Goal: Information Seeking & Learning: Find specific page/section

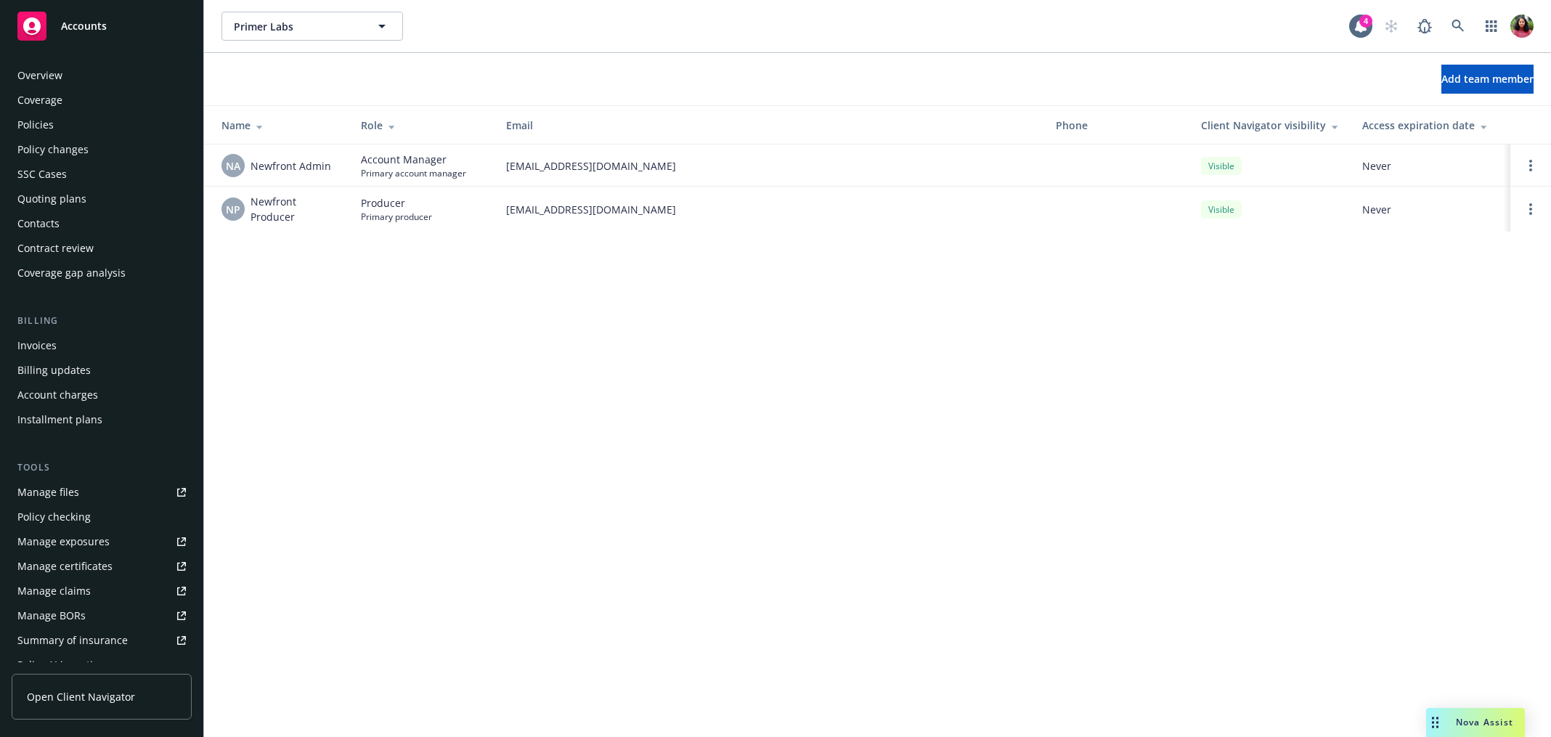
scroll to position [254, 0]
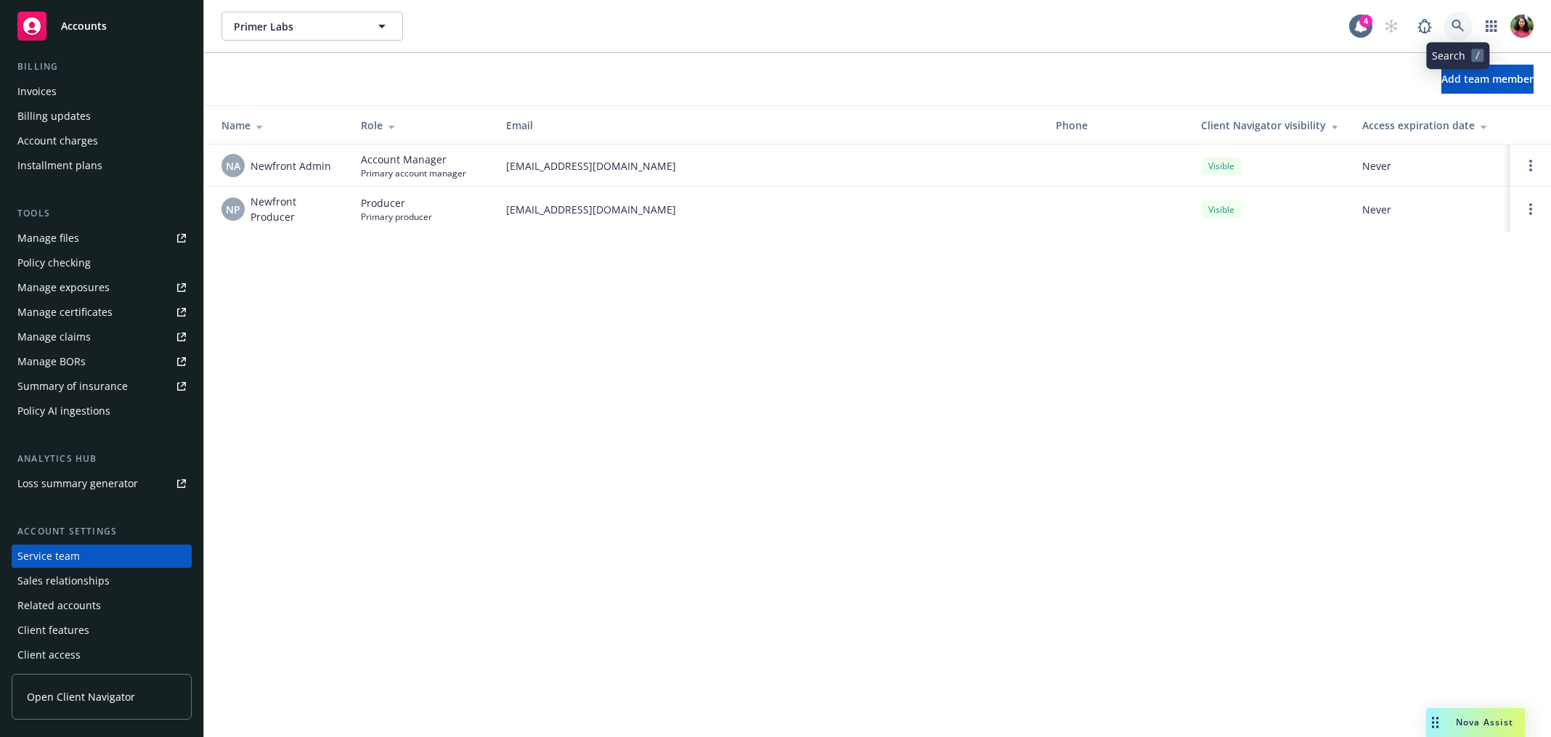
click at [1452, 26] on icon at bounding box center [1458, 26] width 13 height 13
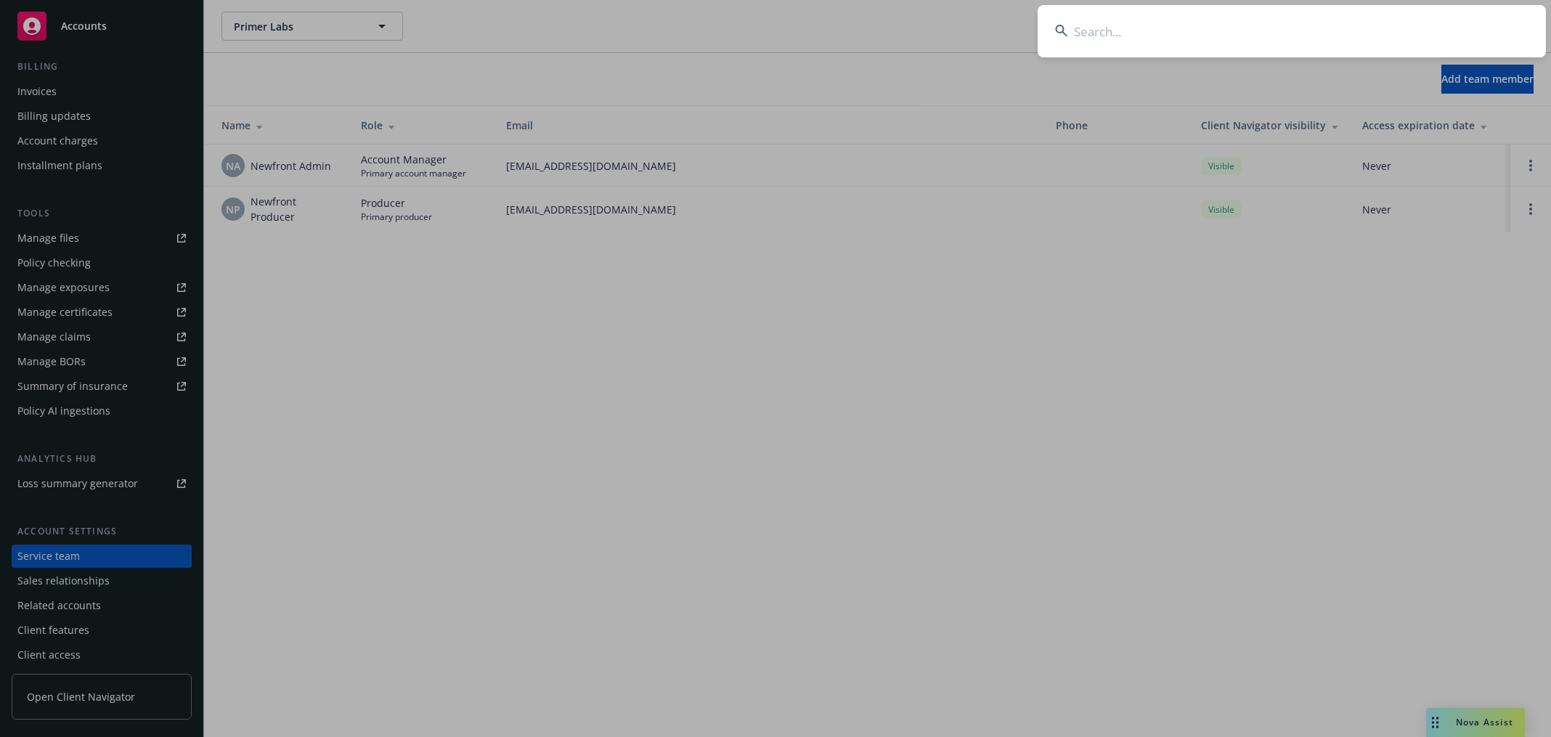
click at [1121, 36] on input at bounding box center [1292, 31] width 508 height 52
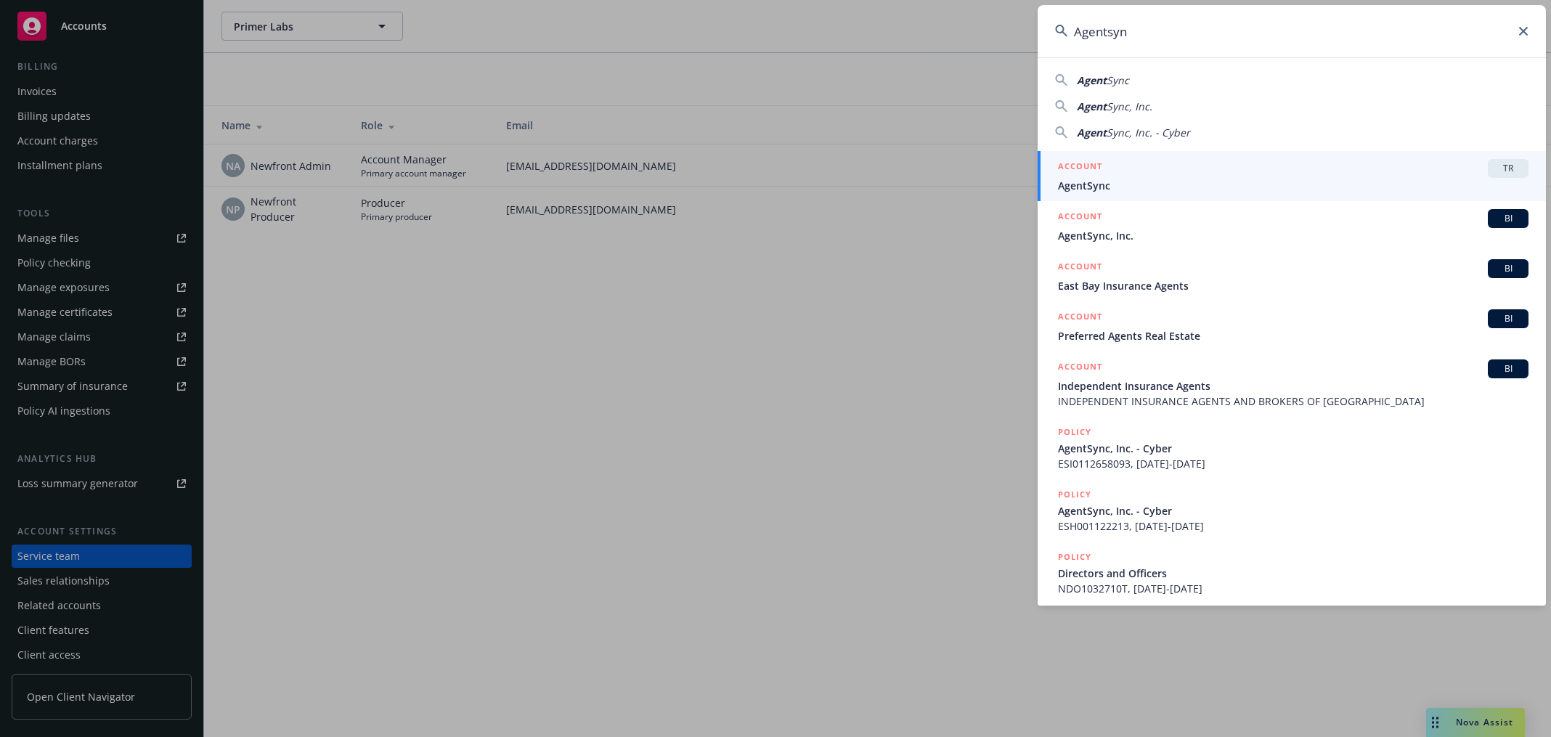
type input "Agentsync"
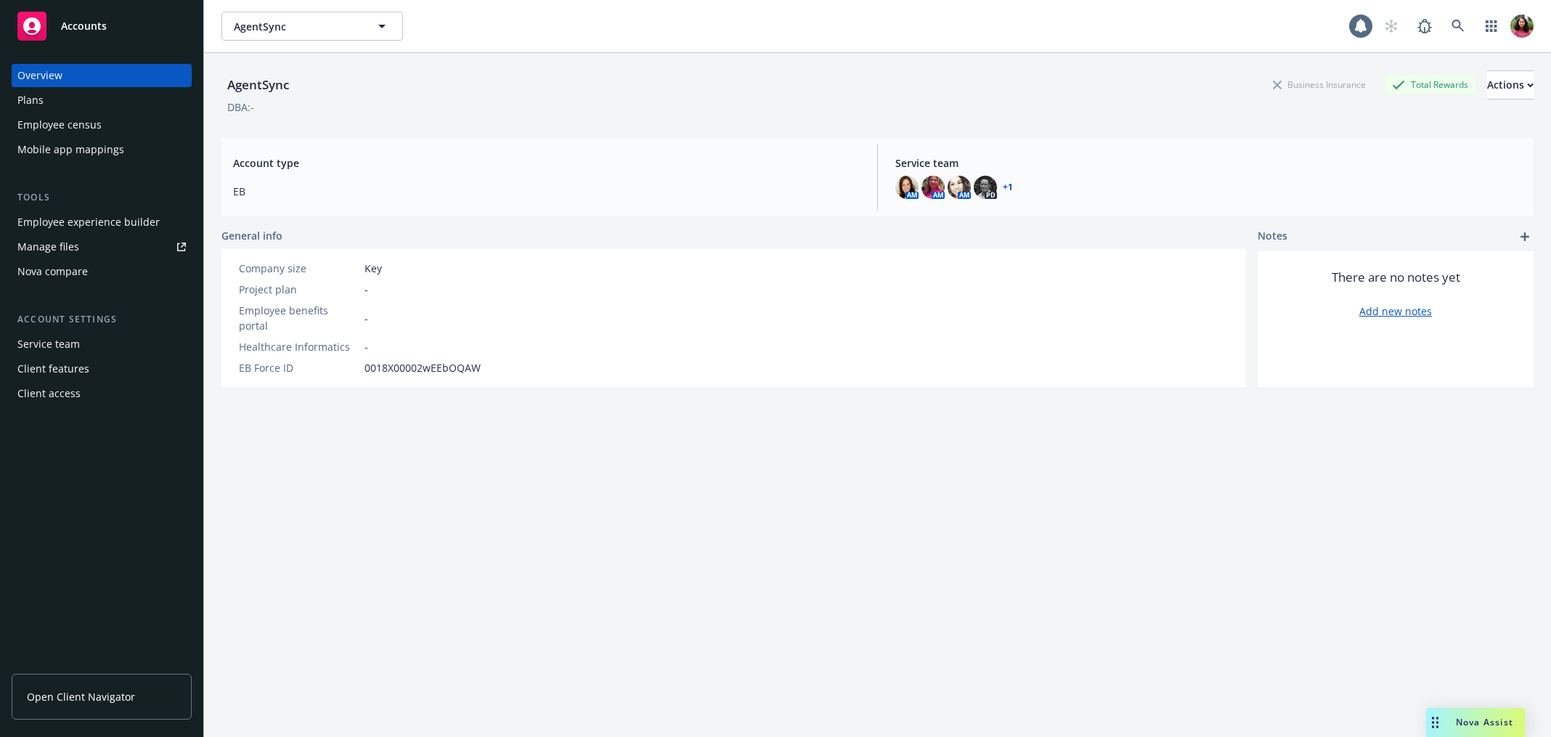
click at [115, 120] on div "Employee census" at bounding box center [101, 124] width 168 height 23
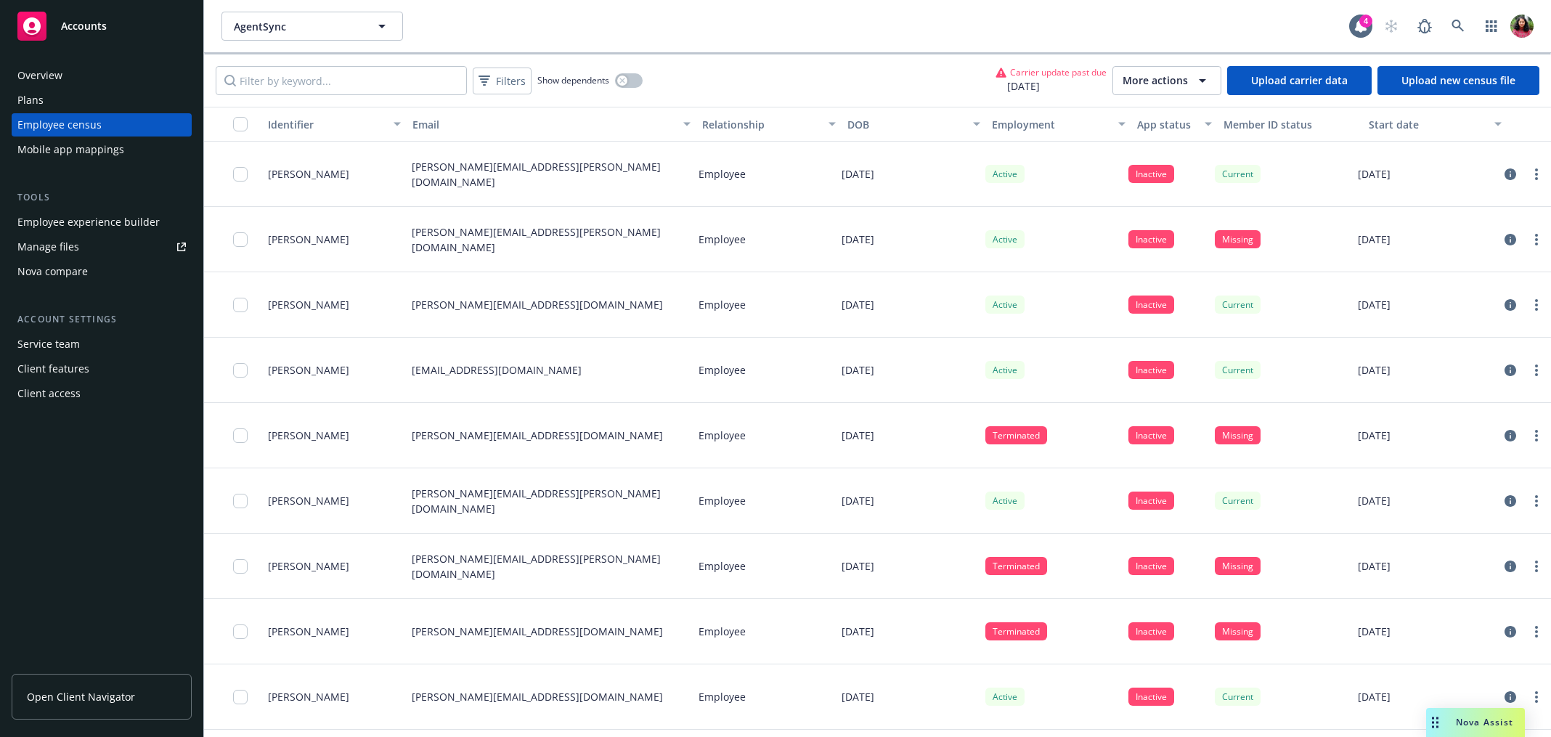
click at [89, 150] on div "Mobile app mappings" at bounding box center [70, 149] width 107 height 23
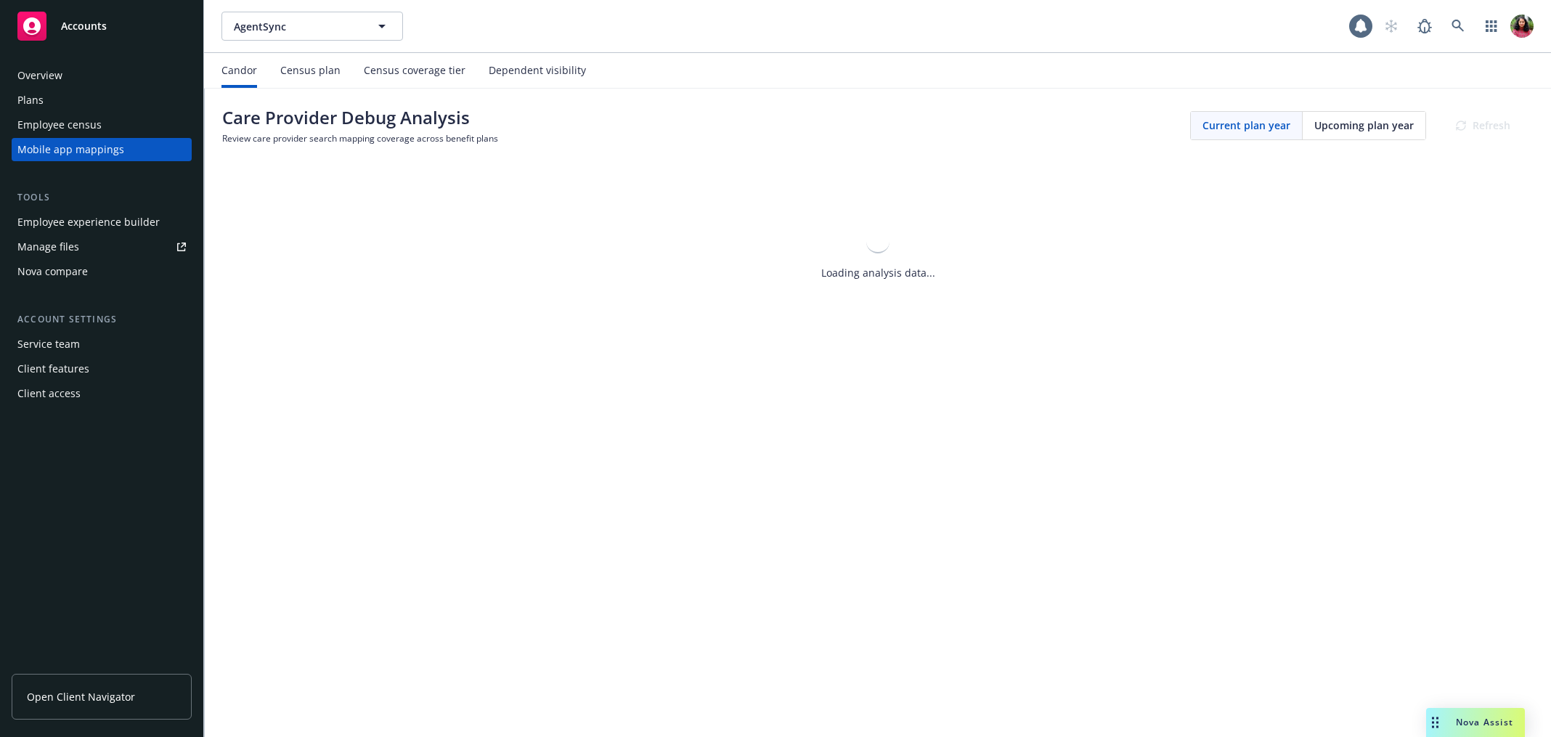
click at [322, 70] on div "Census plan" at bounding box center [310, 71] width 60 height 12
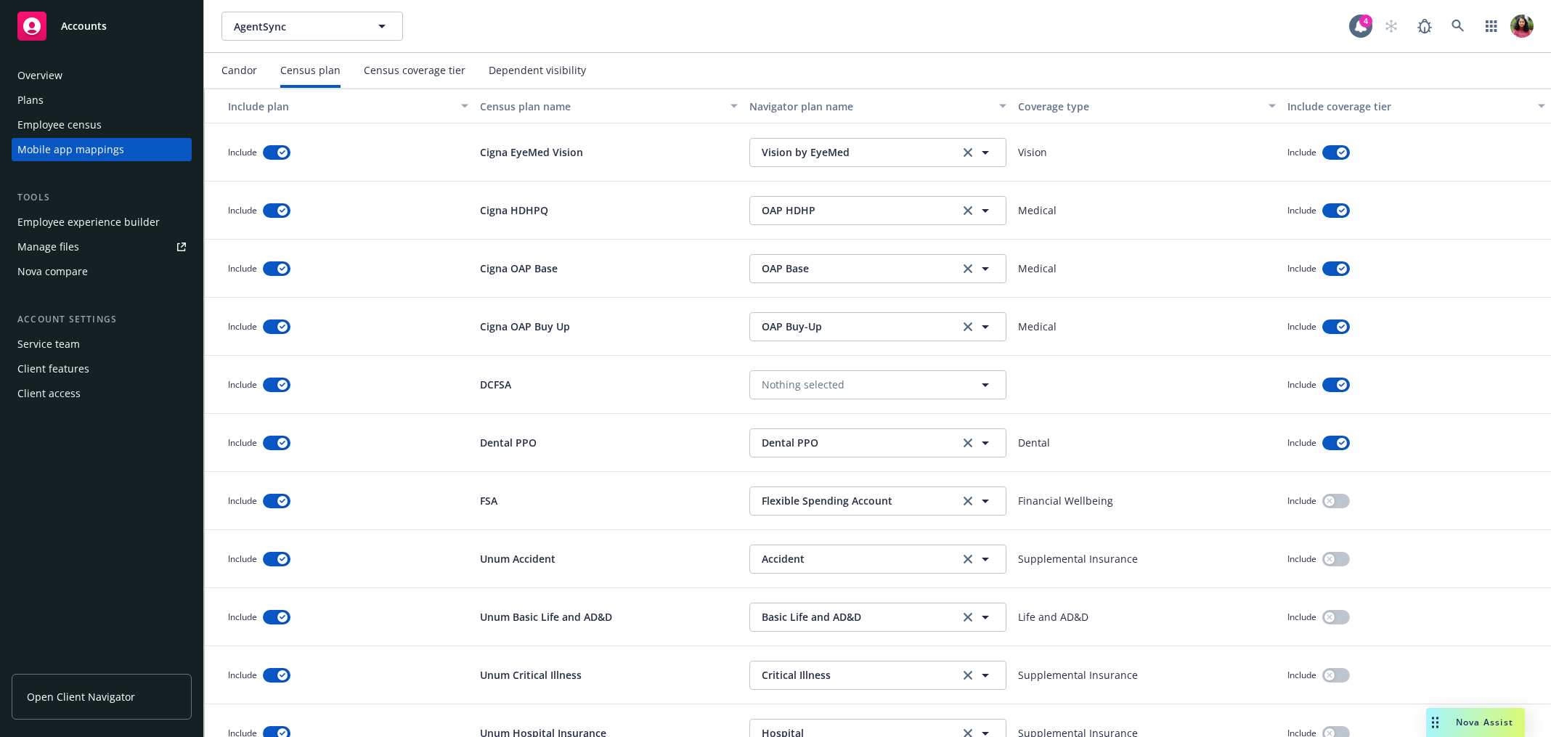
click at [90, 115] on div "Employee census" at bounding box center [59, 124] width 84 height 23
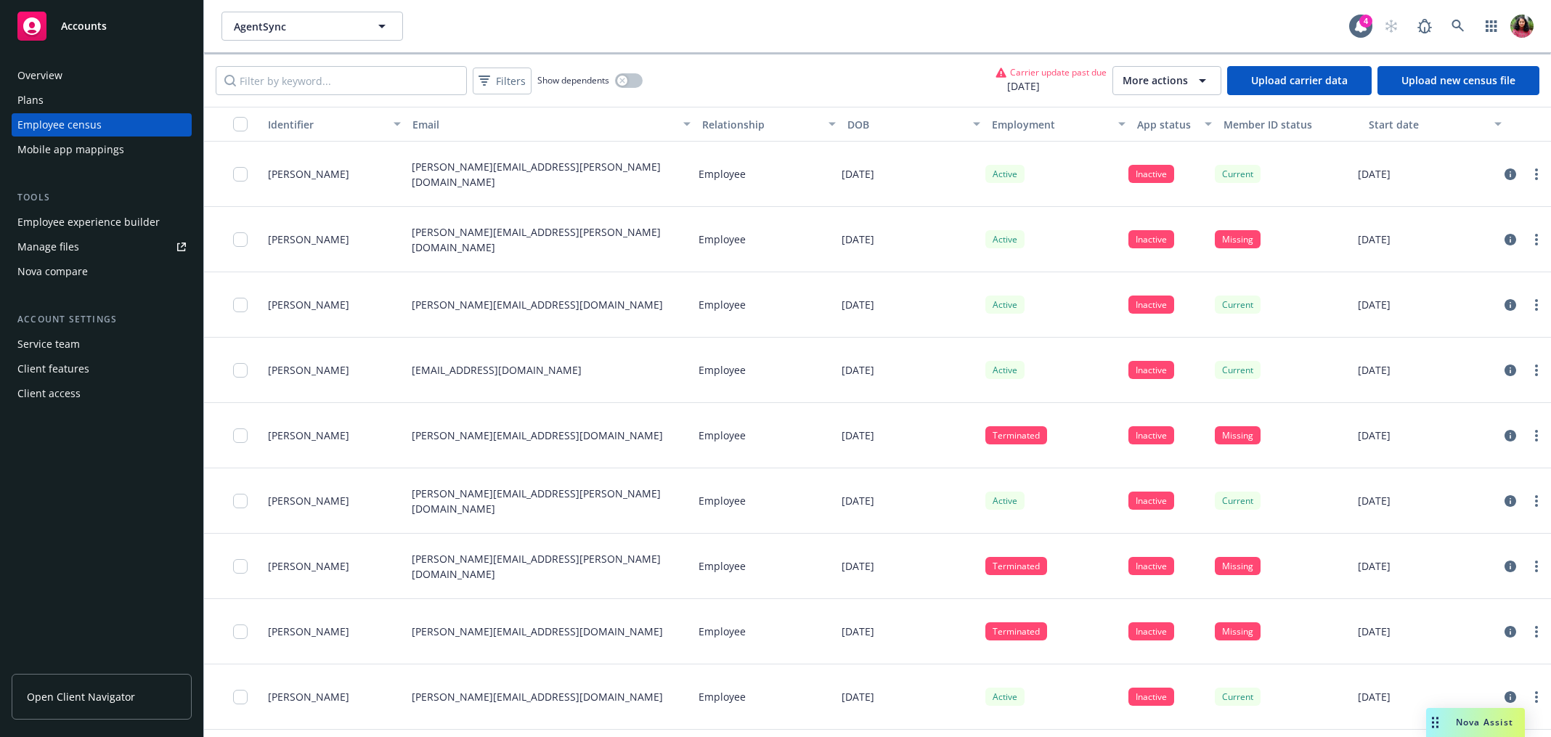
click at [1176, 83] on span "More actions" at bounding box center [1155, 80] width 65 height 15
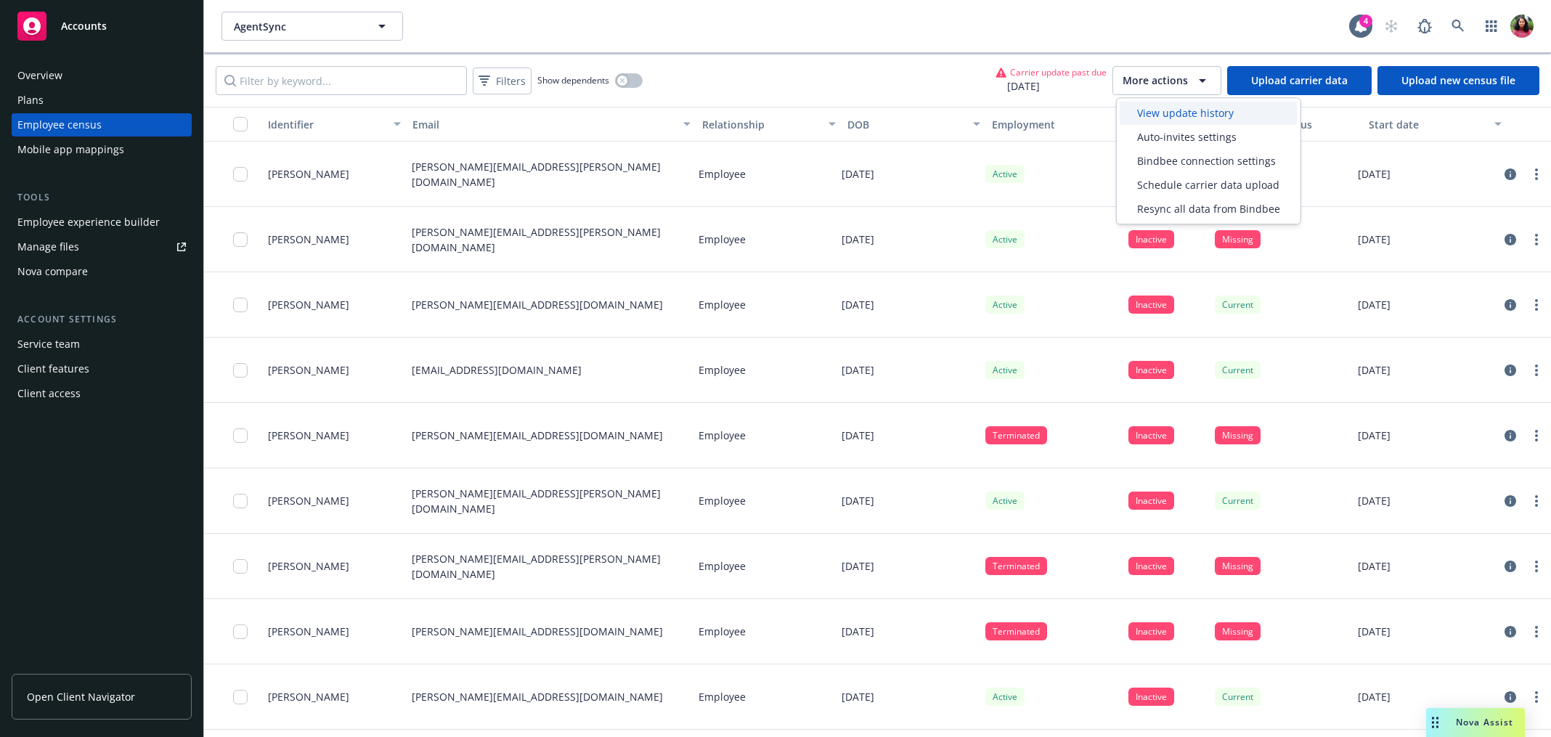
click at [1191, 114] on span "View update history" at bounding box center [1185, 112] width 97 height 15
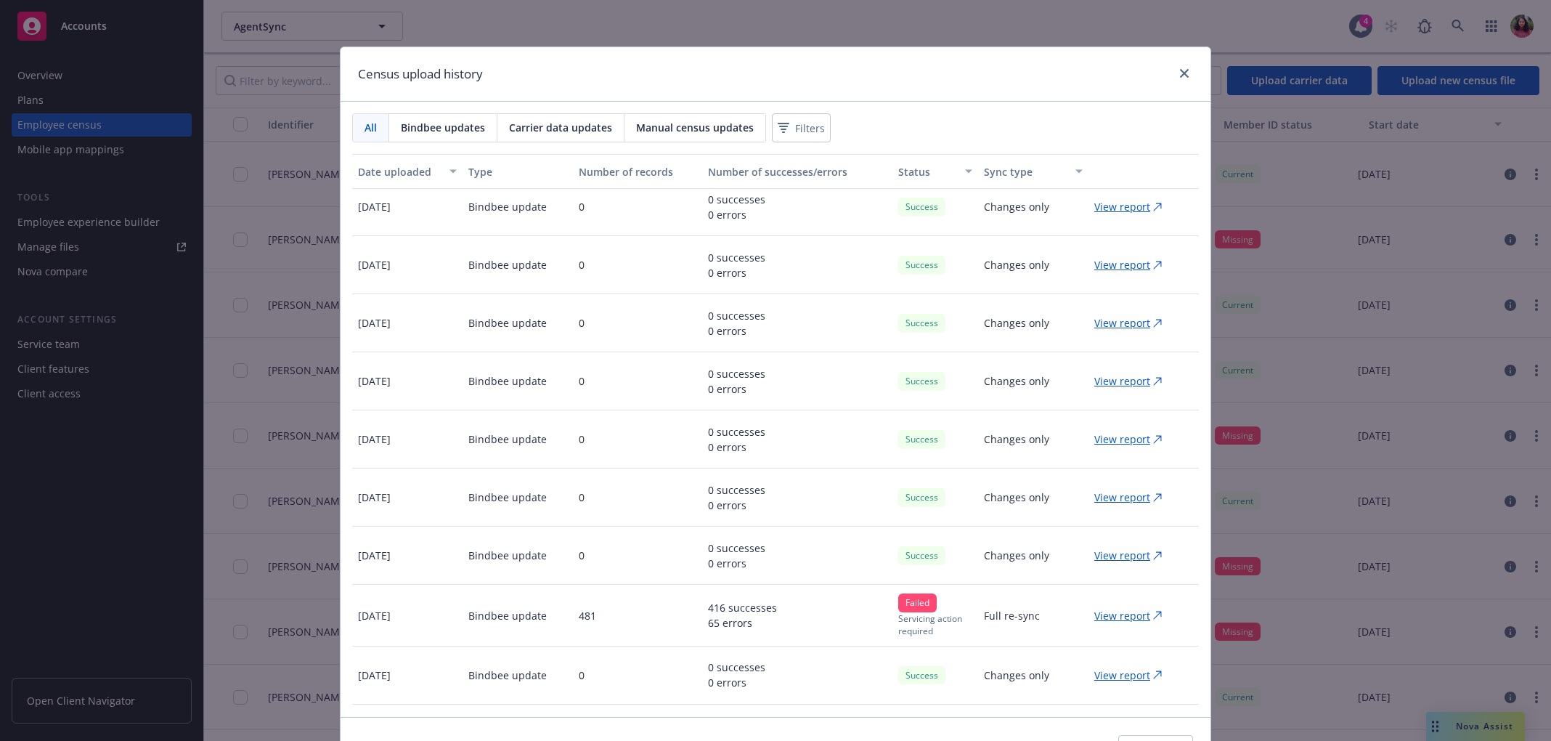
scroll to position [883, 0]
click at [1102, 609] on p "View report" at bounding box center [1122, 614] width 56 height 15
click at [1112, 439] on p "View report" at bounding box center [1122, 440] width 56 height 15
click at [1180, 72] on icon "close" at bounding box center [1184, 73] width 9 height 9
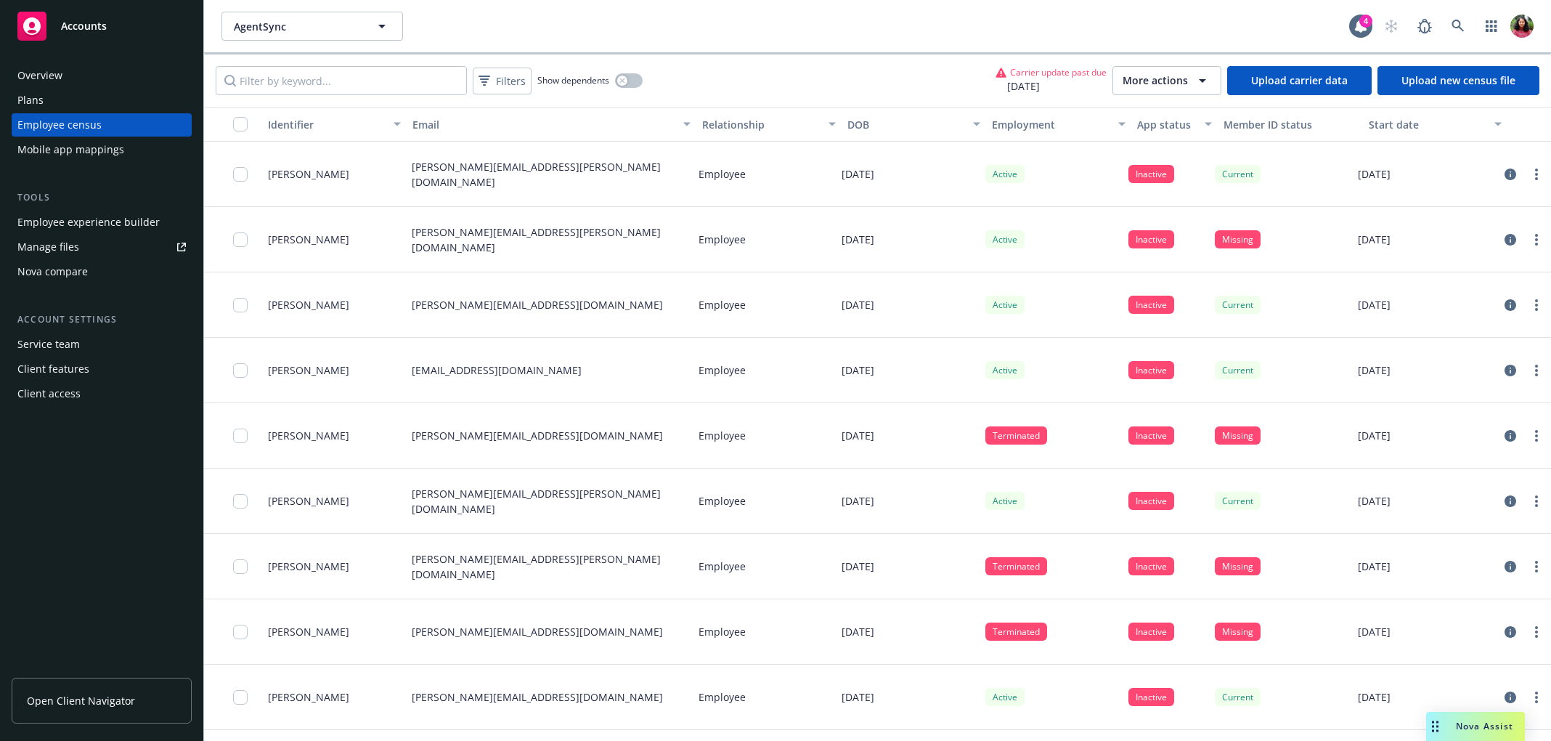
click at [98, 153] on div "Mobile app mappings" at bounding box center [70, 149] width 107 height 23
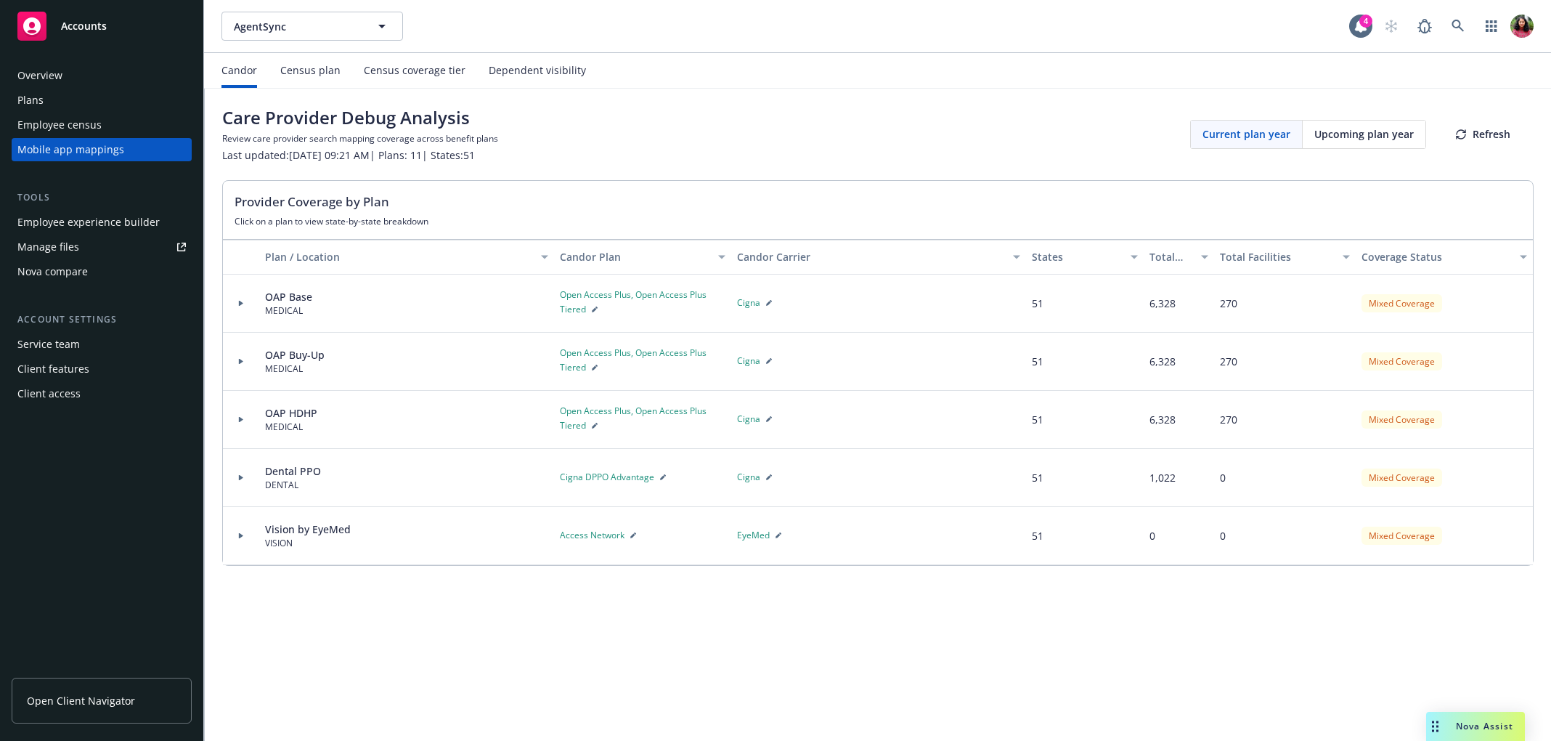
click at [321, 65] on div "Census plan" at bounding box center [310, 71] width 60 height 12
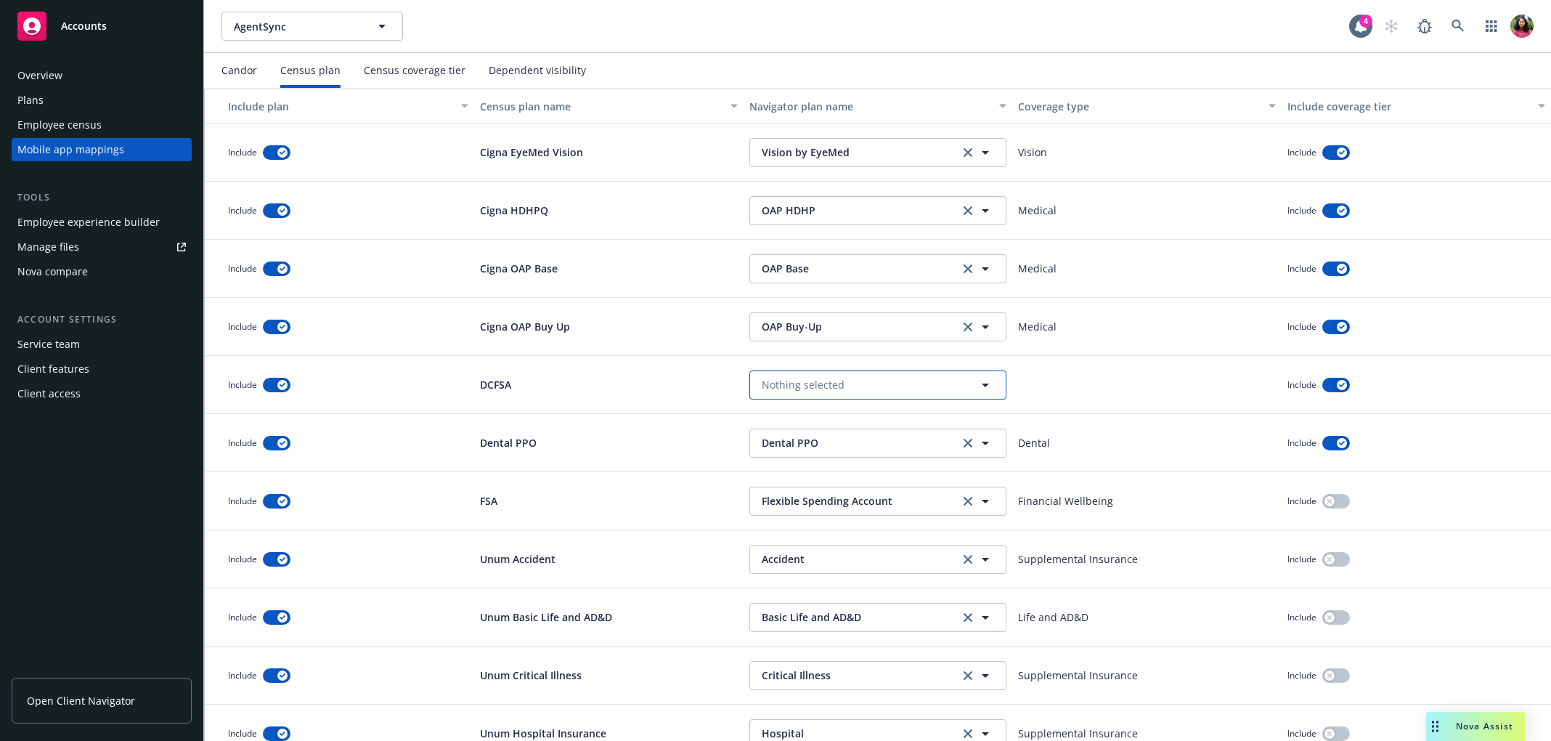
click at [765, 383] on span "Nothing selected" at bounding box center [803, 384] width 83 height 15
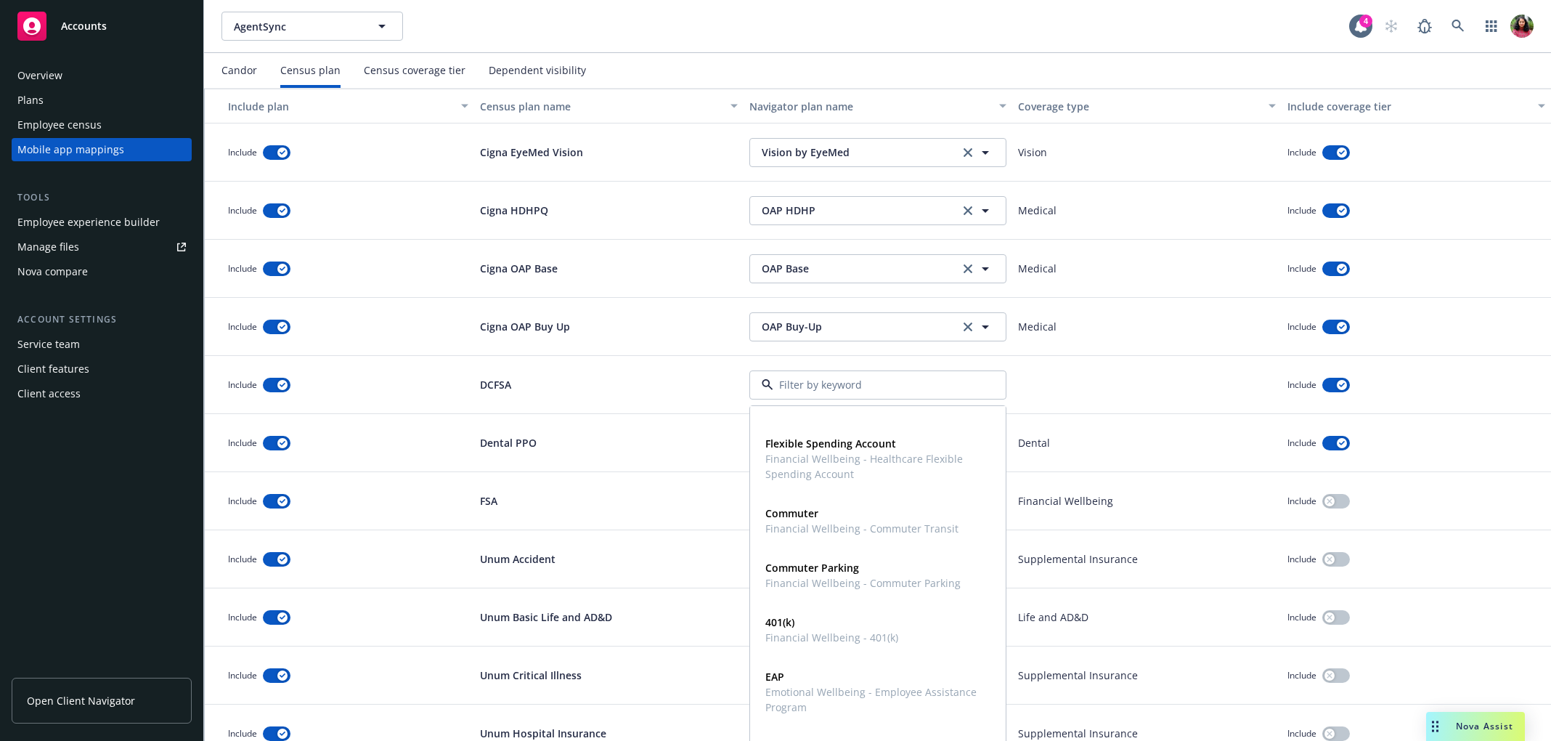
scroll to position [888, 0]
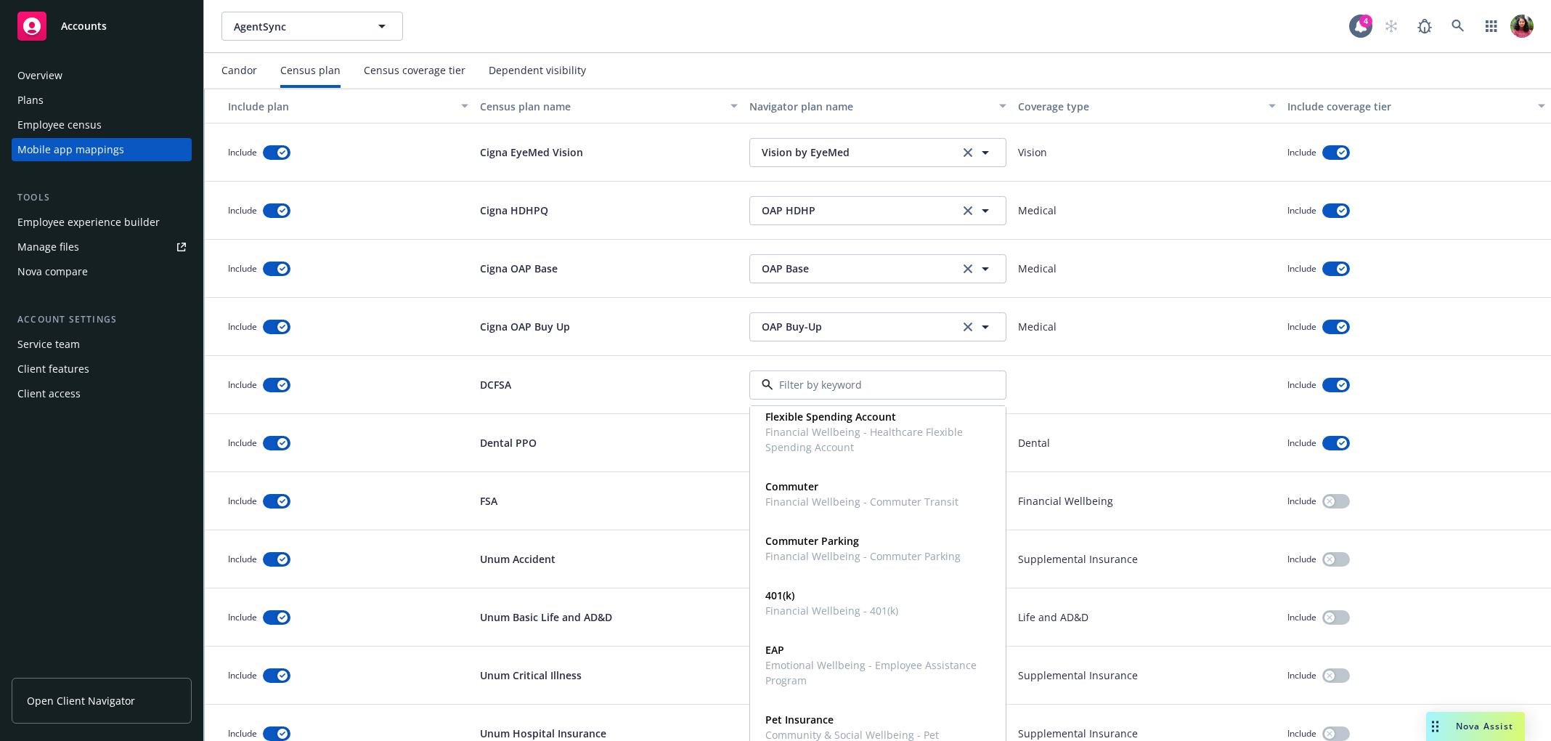
click at [704, 398] on div "DCFSA" at bounding box center [608, 385] width 269 height 58
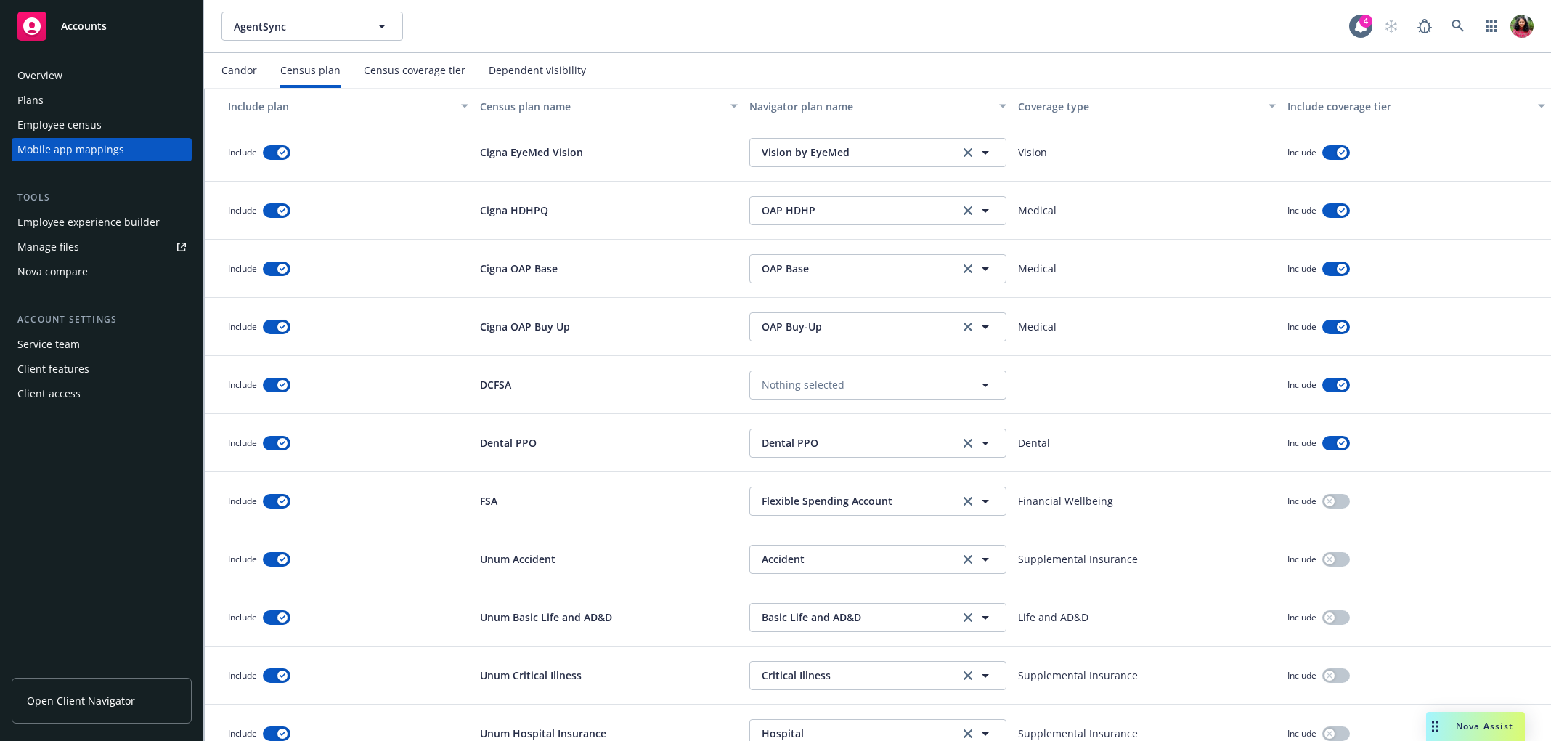
click at [496, 381] on p "DCFSA" at bounding box center [495, 384] width 31 height 15
click at [275, 383] on button "button" at bounding box center [277, 385] width 28 height 15
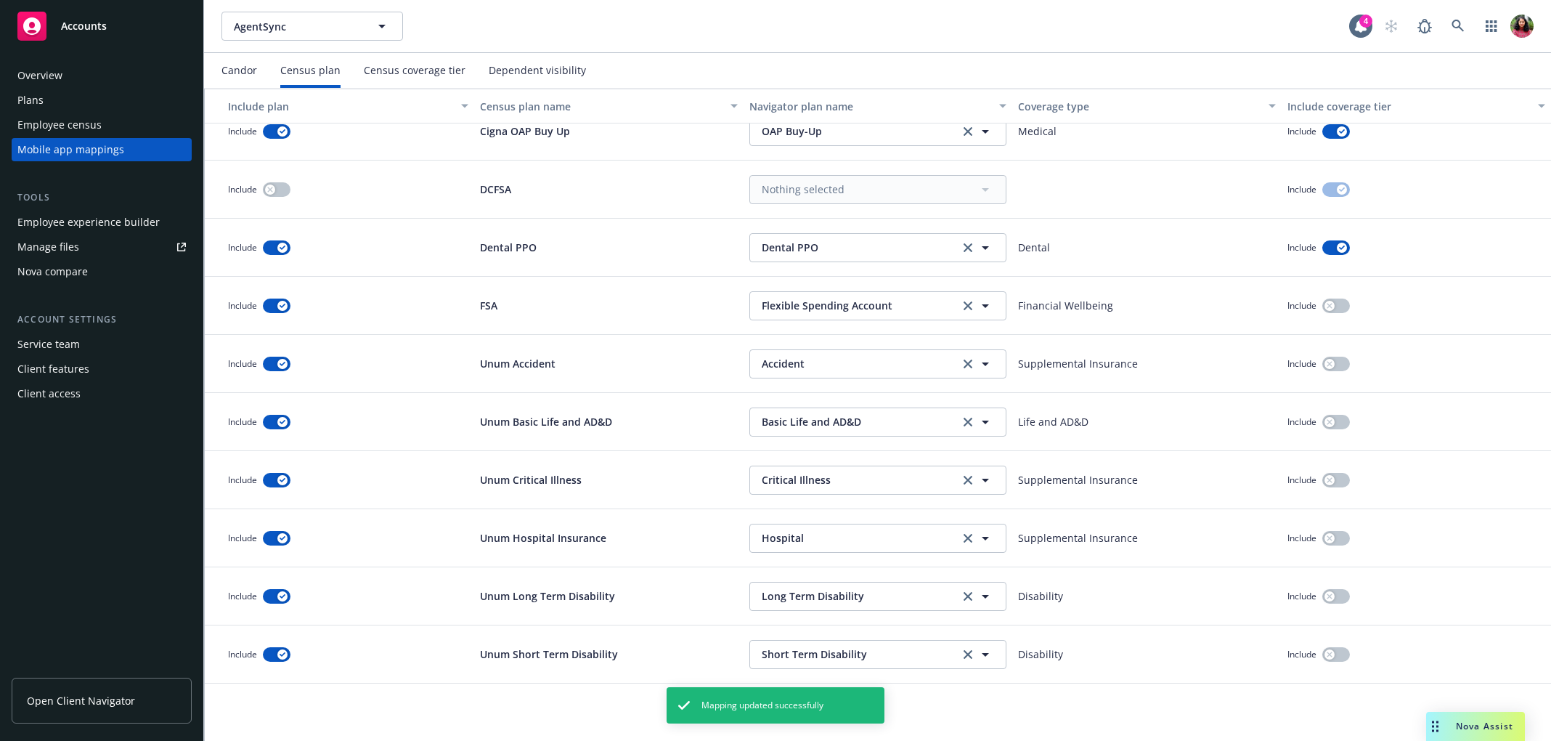
scroll to position [0, 0]
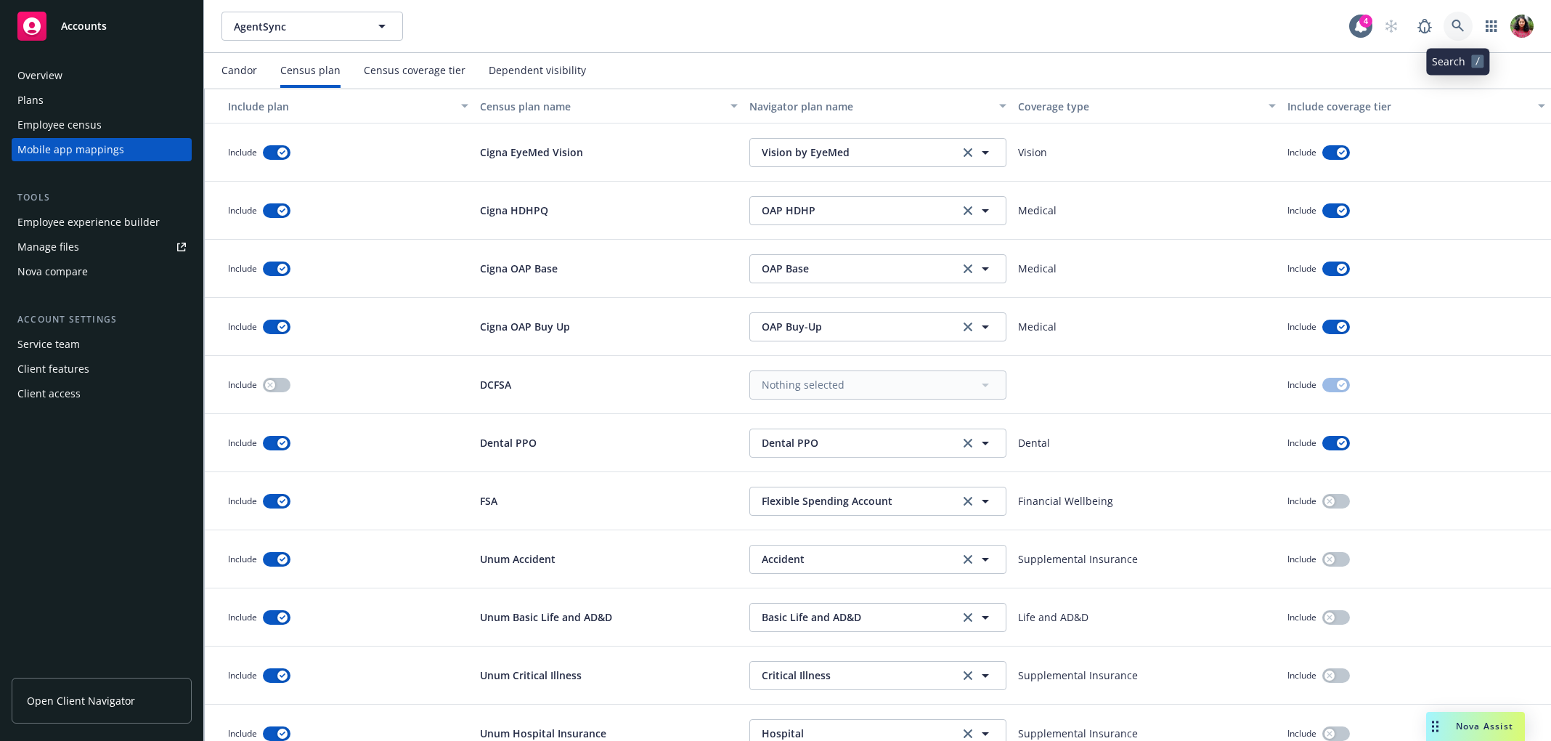
click at [1460, 20] on icon at bounding box center [1458, 26] width 13 height 13
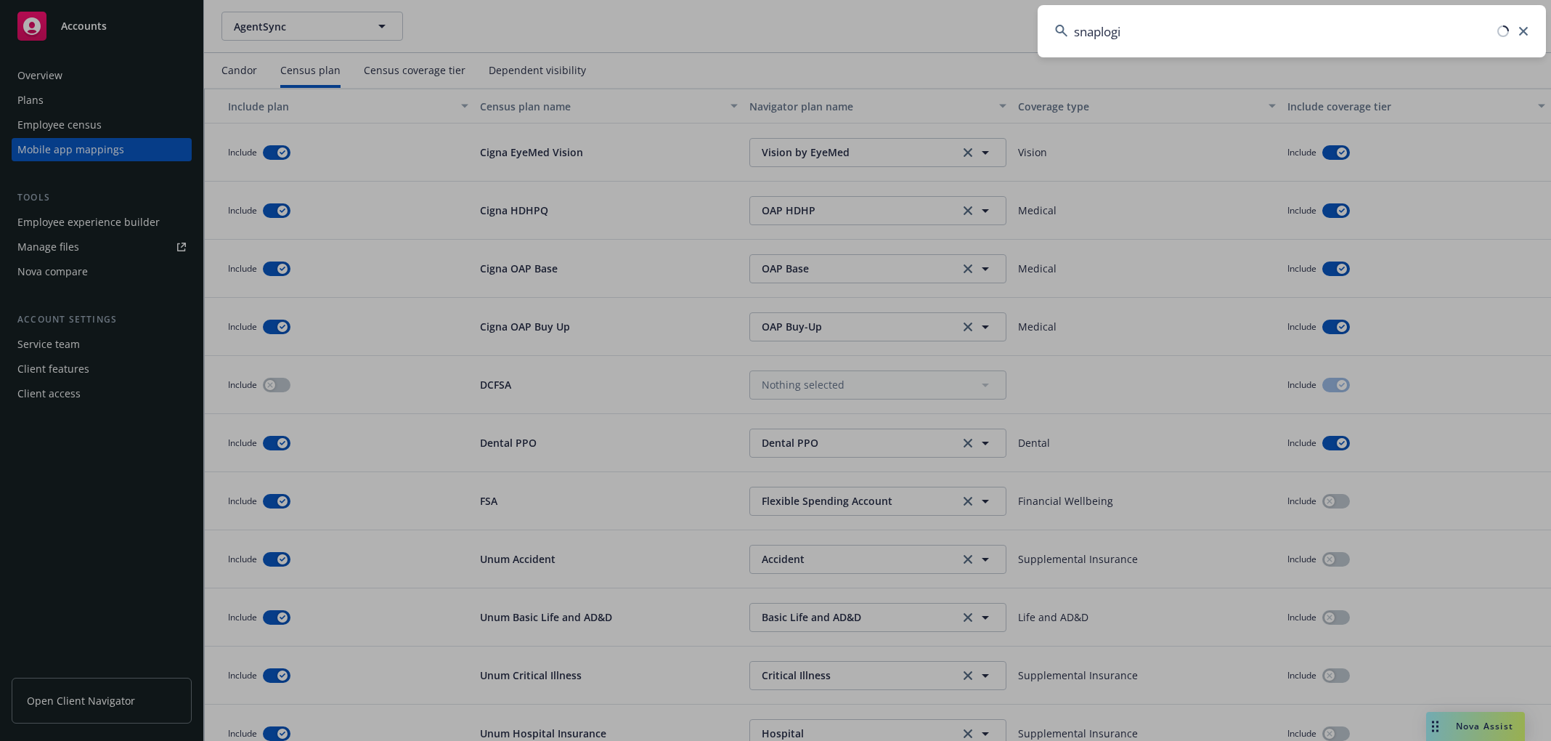
type input "snaplogic"
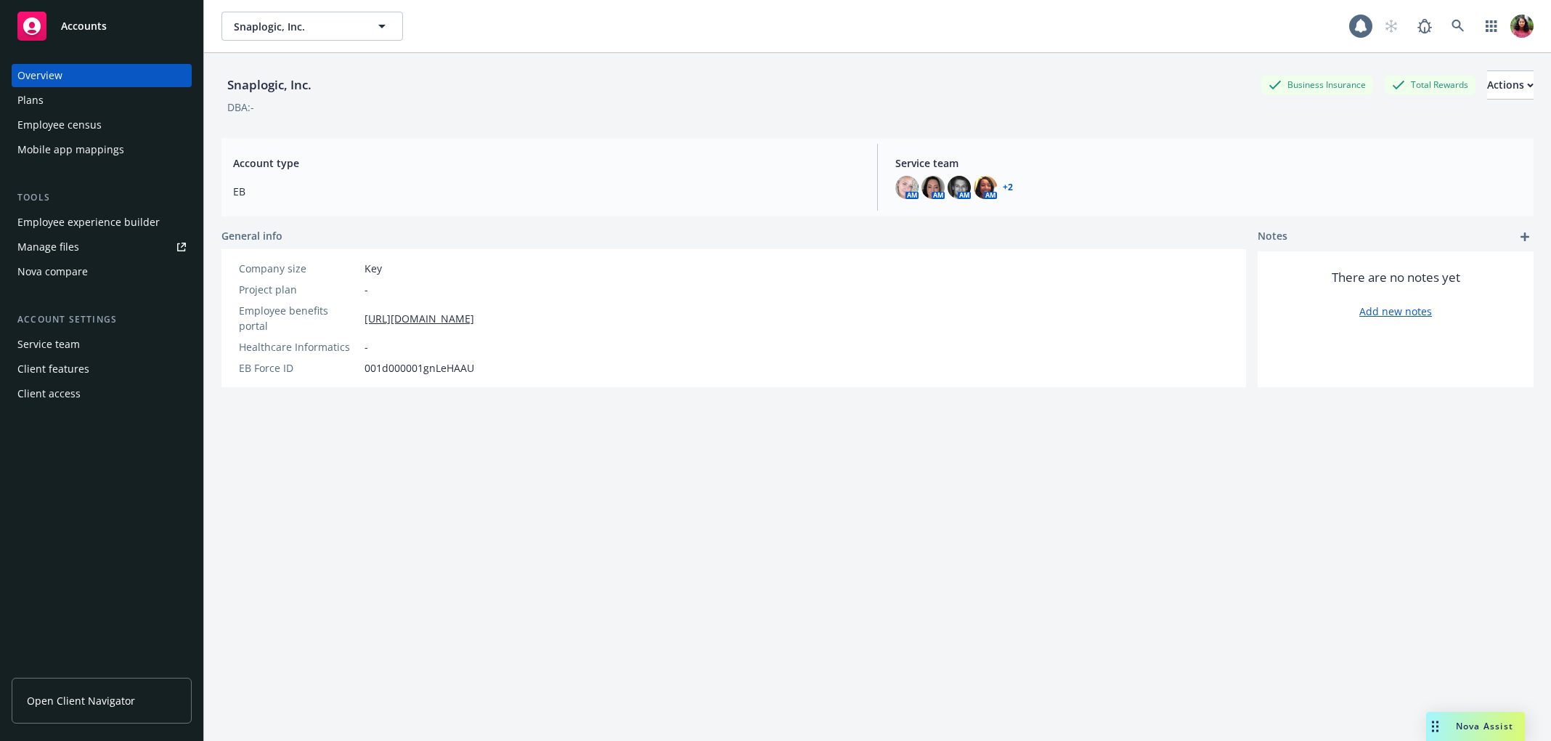
click at [88, 121] on div "Employee census" at bounding box center [59, 124] width 84 height 23
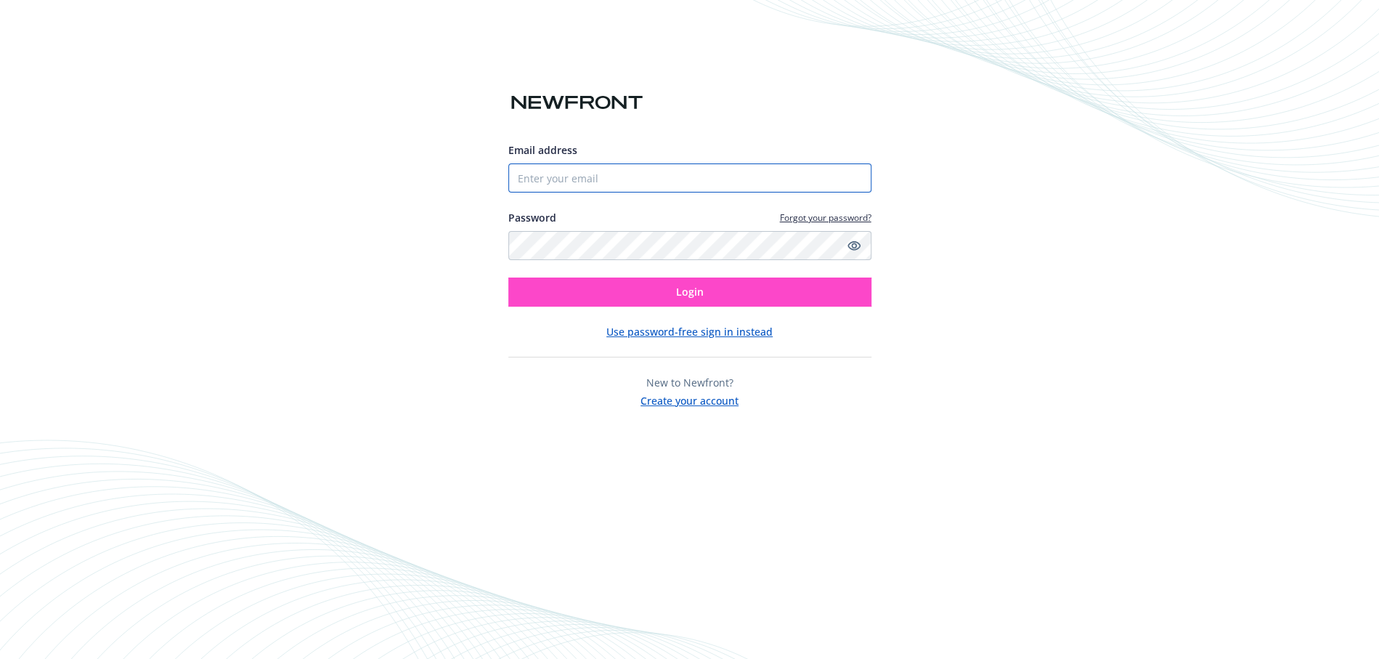
type input "neha.koka@newfront.com"
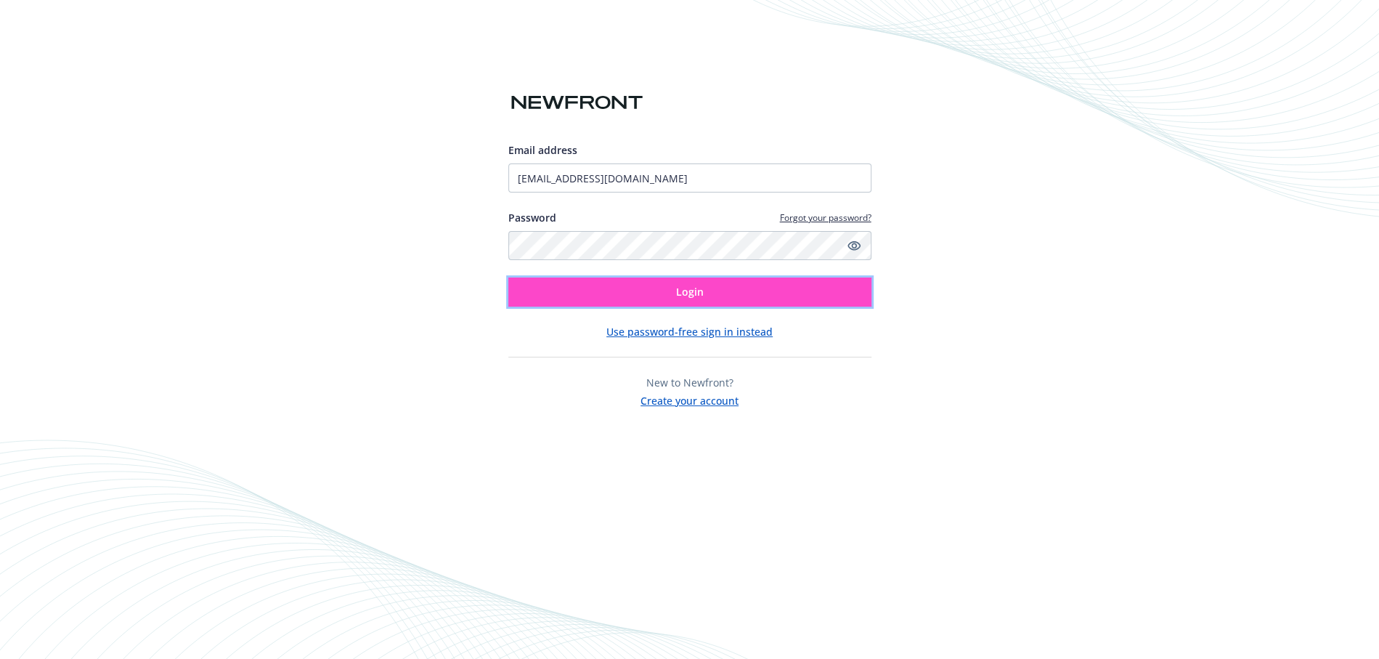
click at [762, 296] on button "Login" at bounding box center [689, 291] width 363 height 29
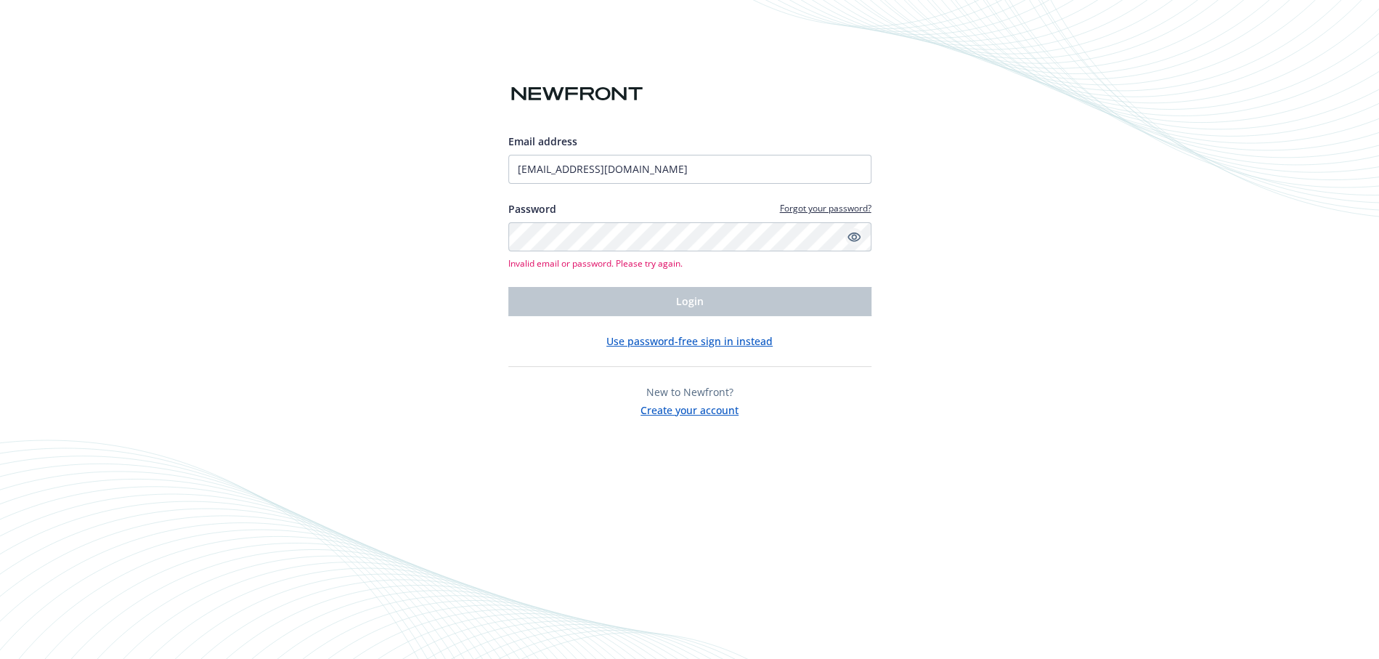
click at [849, 232] on icon "Show password" at bounding box center [854, 236] width 13 height 13
click at [1131, 262] on div "Email address neha.koka@newfront.com Password Forgot your password? Invalid ema…" at bounding box center [689, 329] width 1379 height 659
click at [633, 272] on div "Email address neha.koka@newfront.com Password Forgot your password? Invalid ema…" at bounding box center [689, 225] width 363 height 182
